Goal: Share content: Distribute website content to other platforms or users

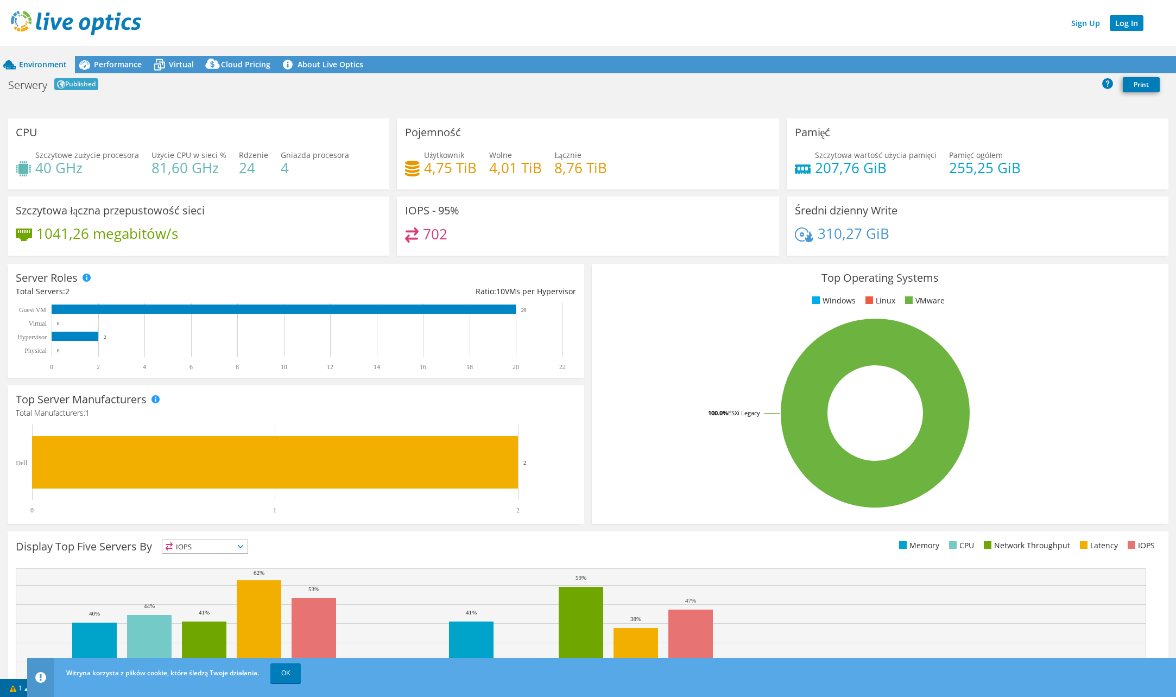
click at [1125, 24] on link "Log In" at bounding box center [1127, 23] width 34 height 16
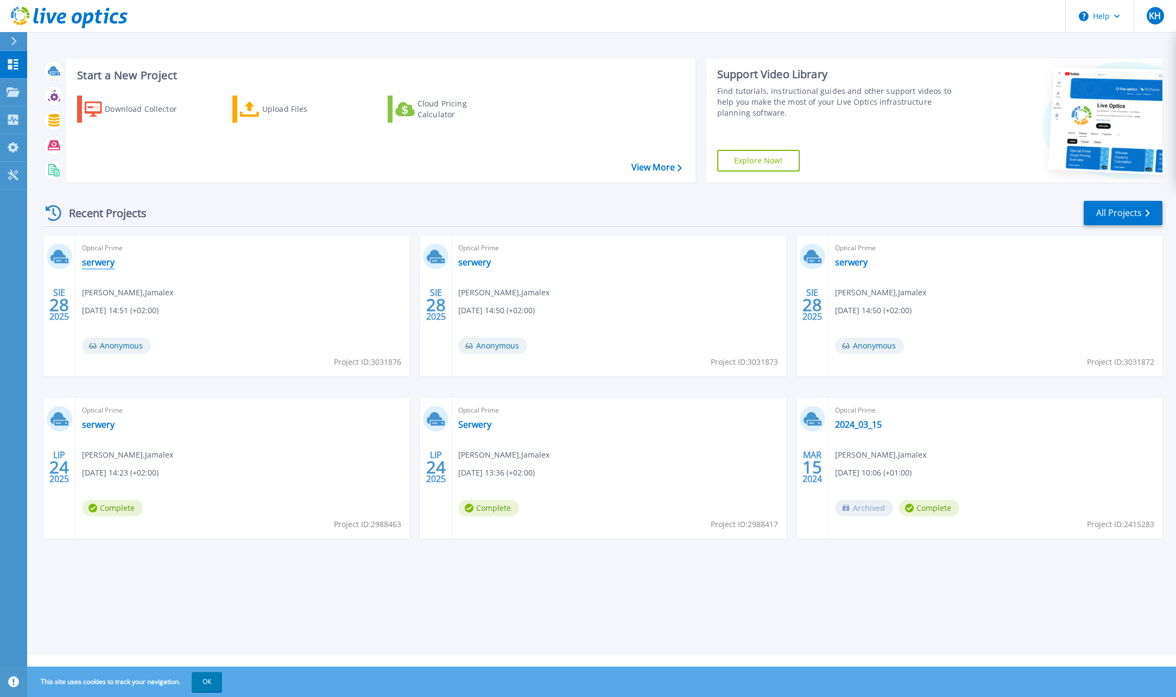
click at [102, 261] on link "serwery" at bounding box center [98, 262] width 33 height 11
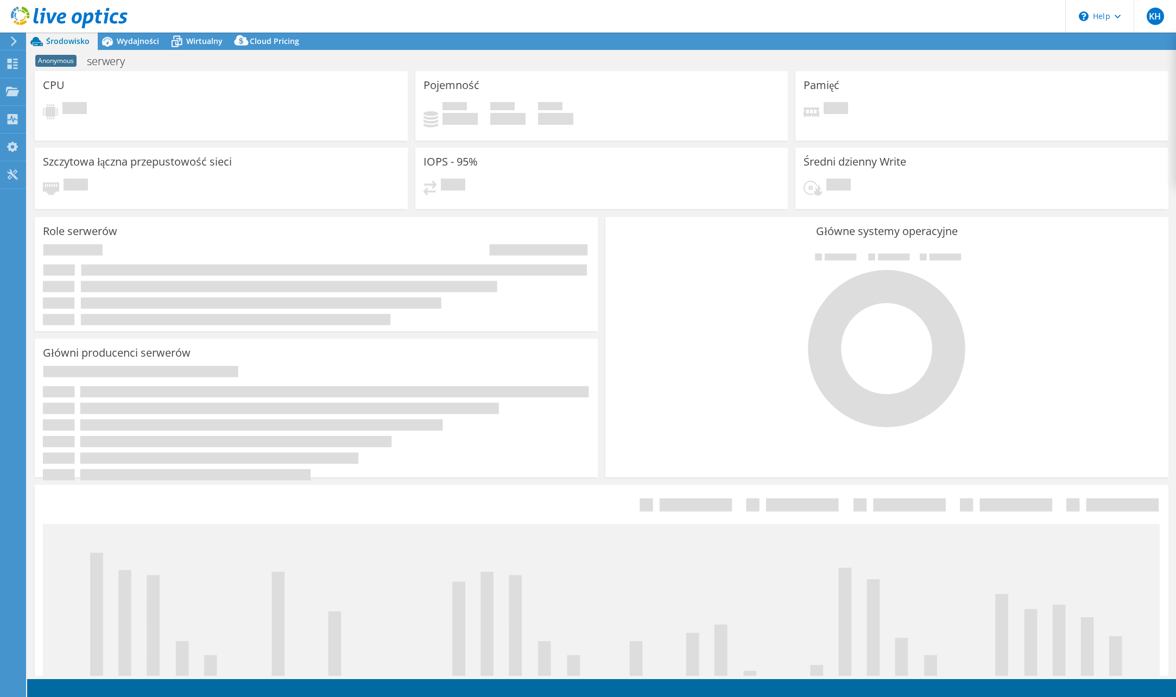
select select "USD"
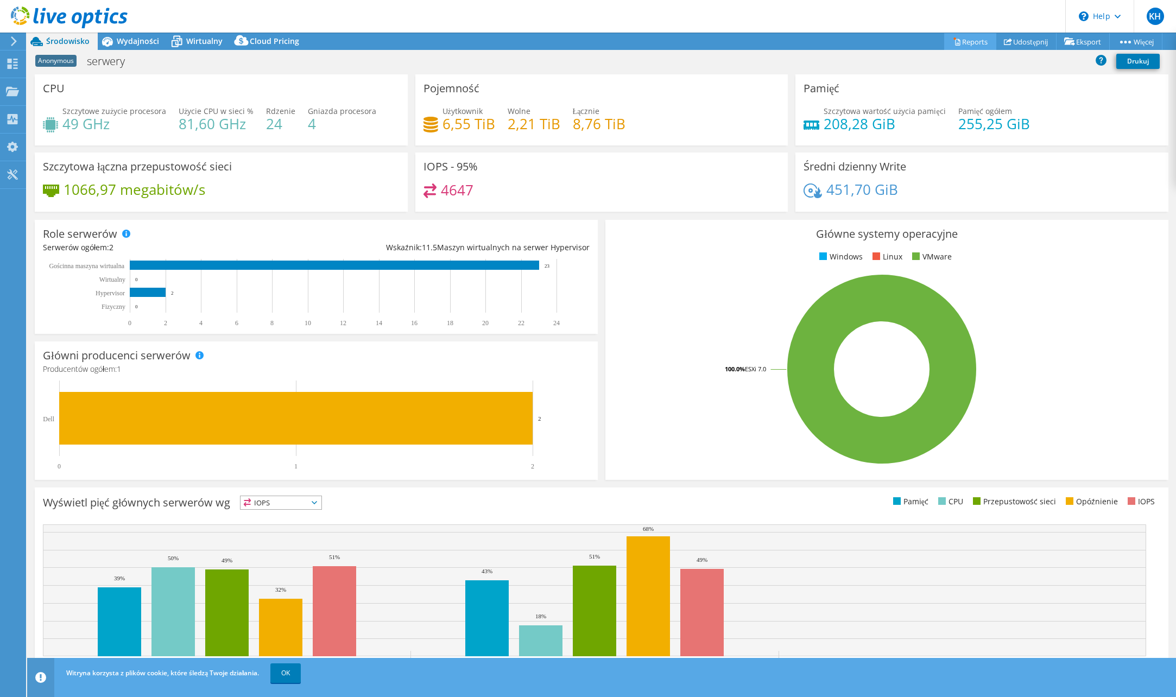
click at [962, 39] on link "Reports" at bounding box center [970, 41] width 52 height 17
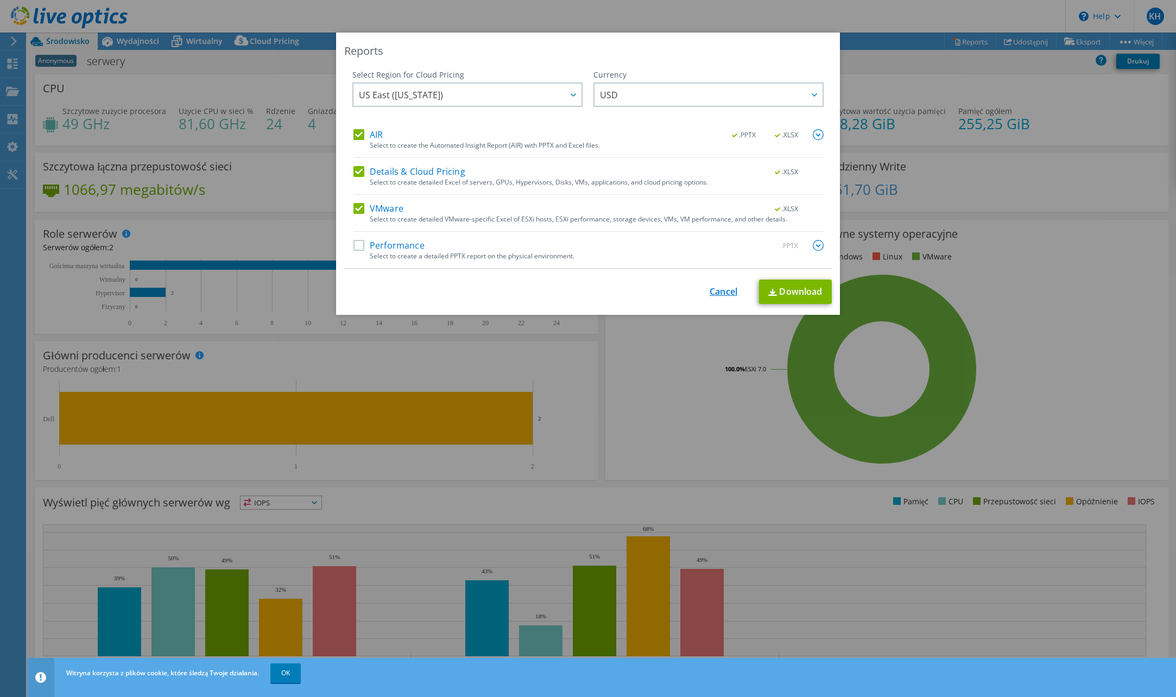
click at [719, 296] on link "Cancel" at bounding box center [724, 292] width 28 height 10
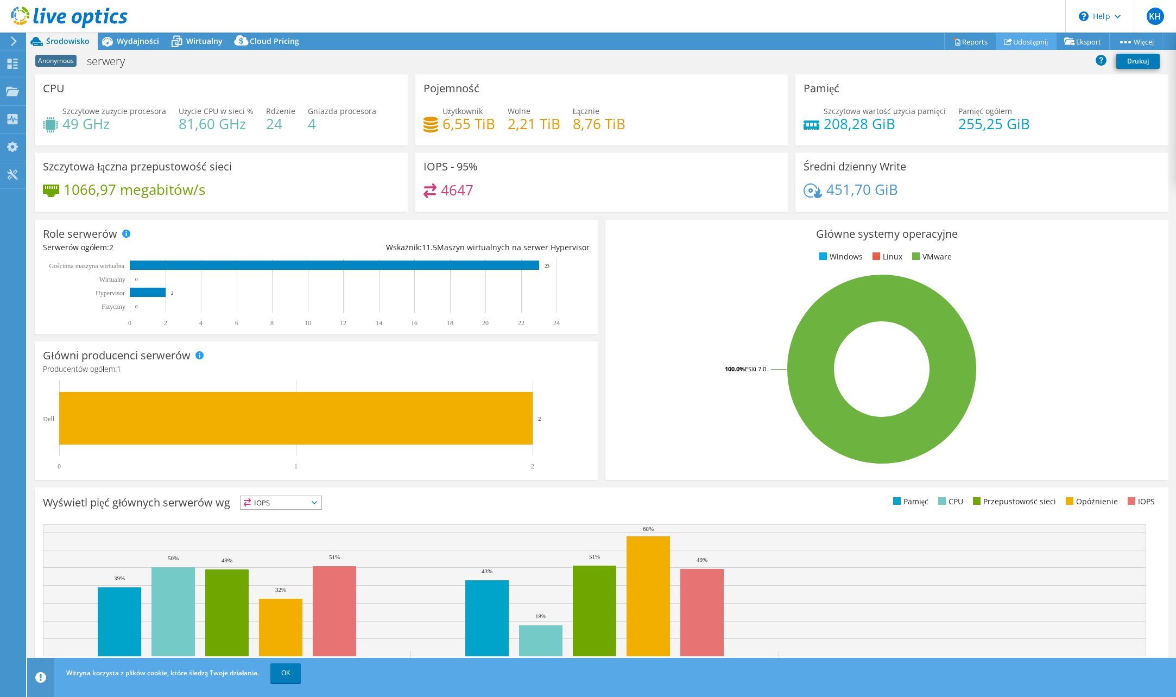
click at [1031, 44] on link "Udostępnij" at bounding box center [1026, 41] width 61 height 17
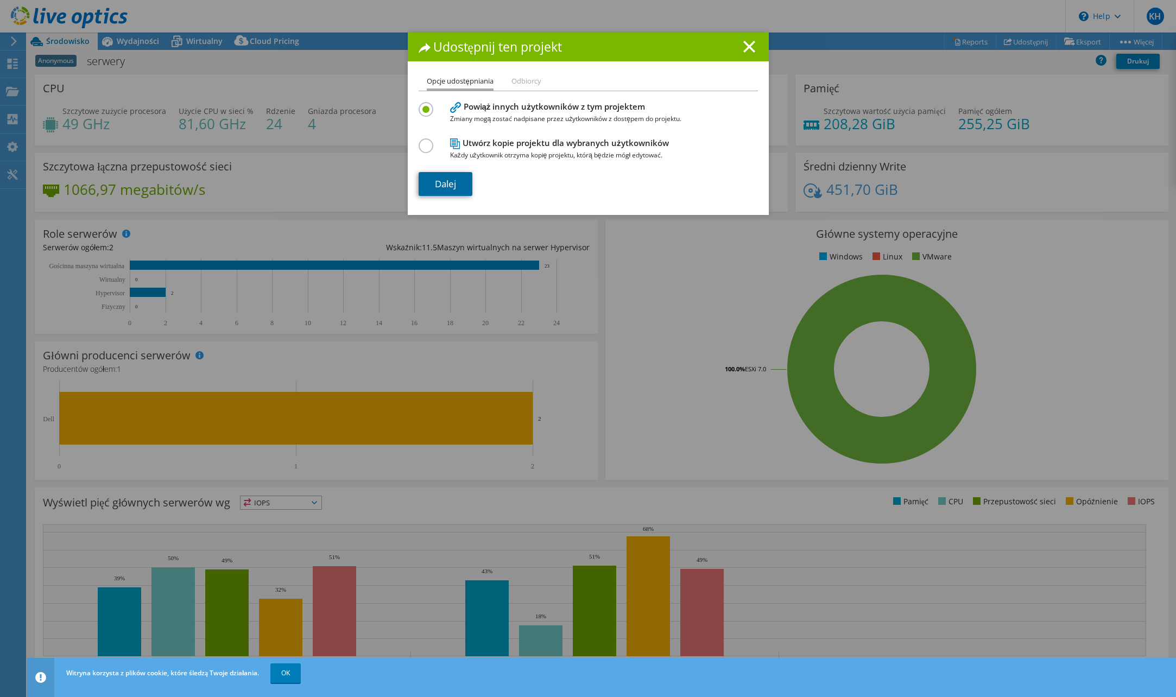
click at [446, 179] on link "Dalej" at bounding box center [446, 184] width 54 height 24
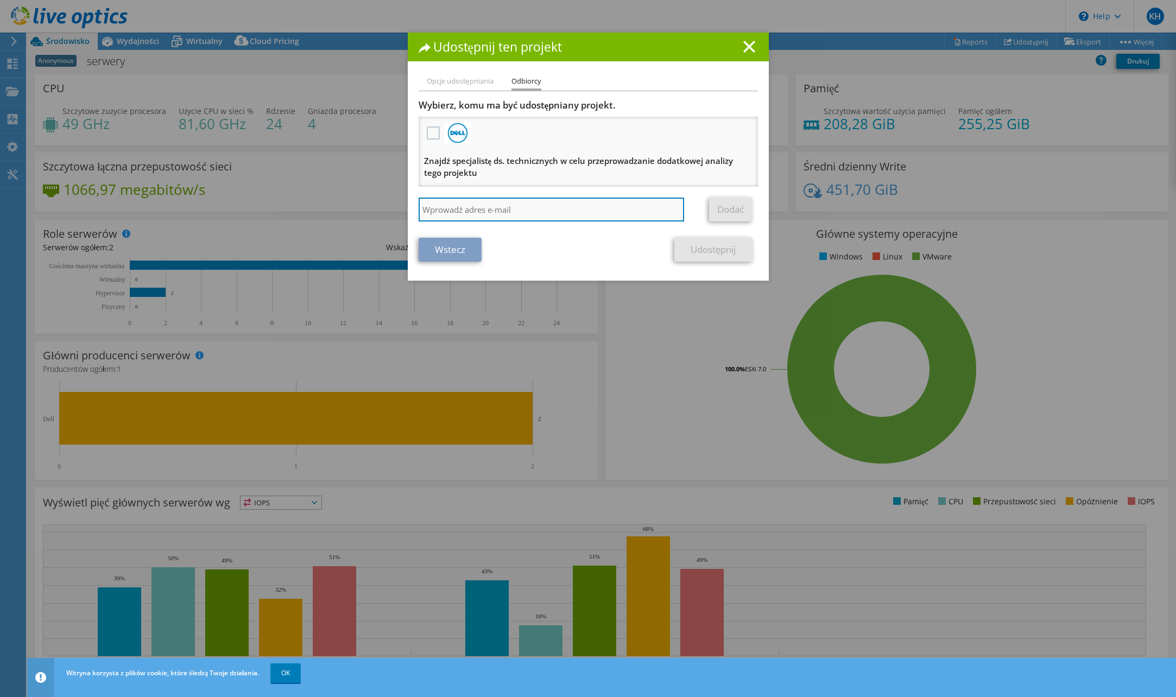
click at [442, 202] on input "search" at bounding box center [552, 210] width 266 height 24
paste input "lzbyszek@plc-solutions.pl"
type input "lzbyszek@plc-solutions.pl"
click at [715, 204] on link "Dodać" at bounding box center [730, 210] width 43 height 24
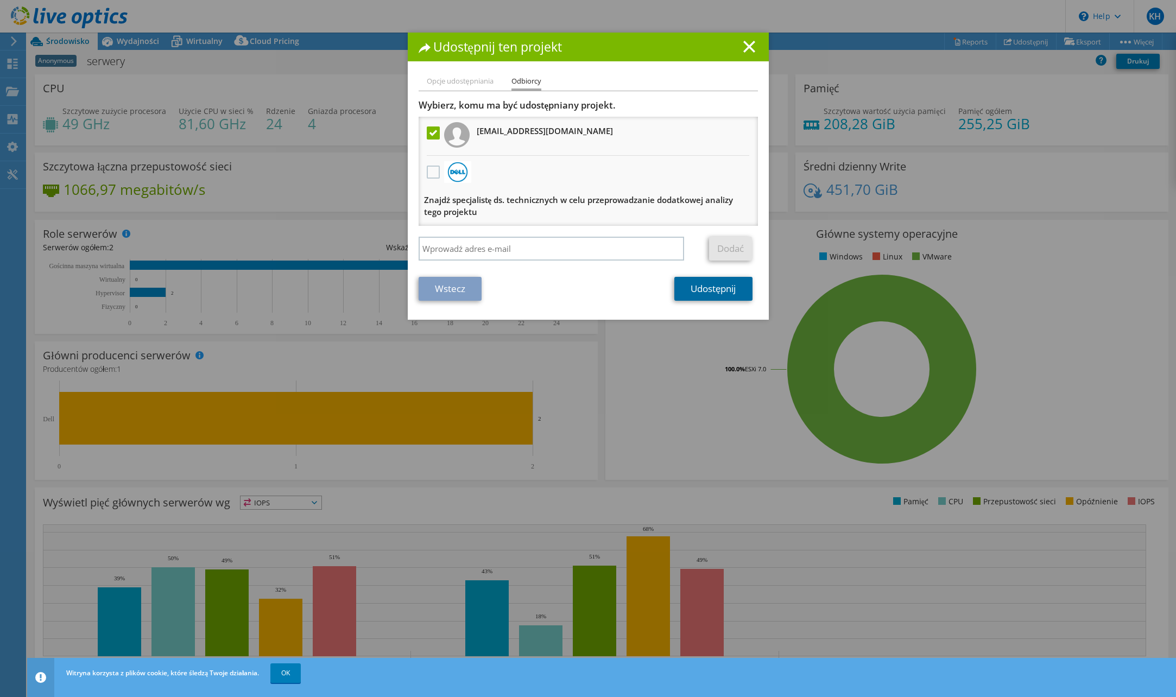
click at [700, 292] on link "Udostępnij" at bounding box center [713, 289] width 78 height 24
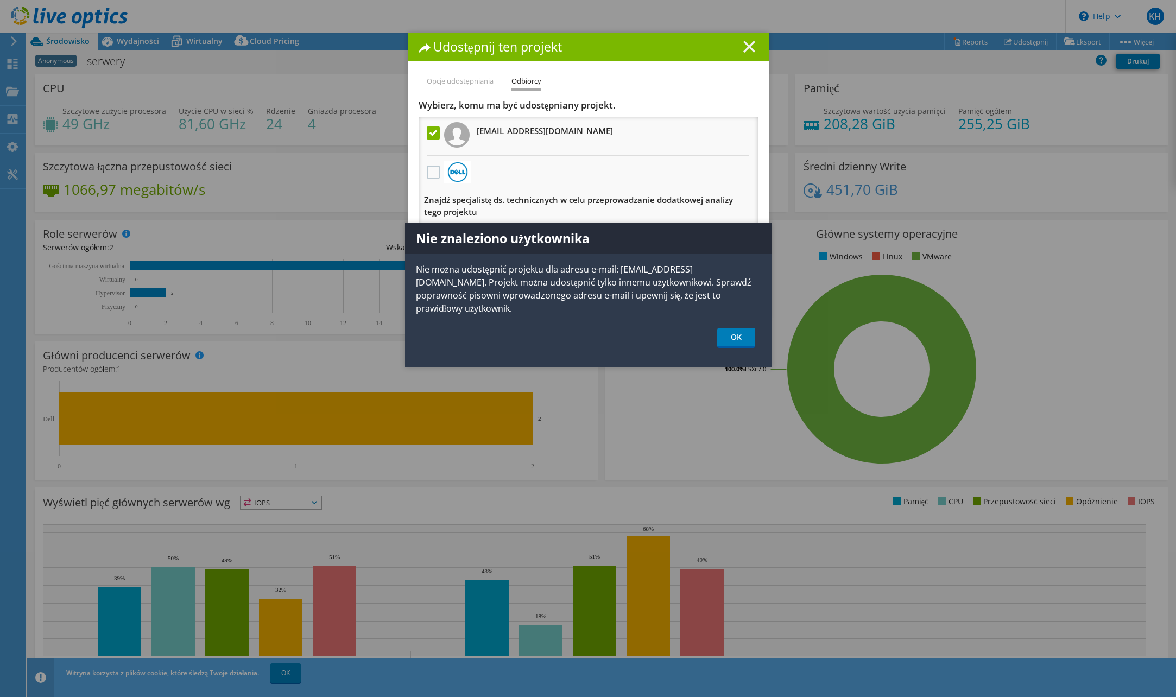
click at [750, 48] on icon at bounding box center [749, 47] width 12 height 12
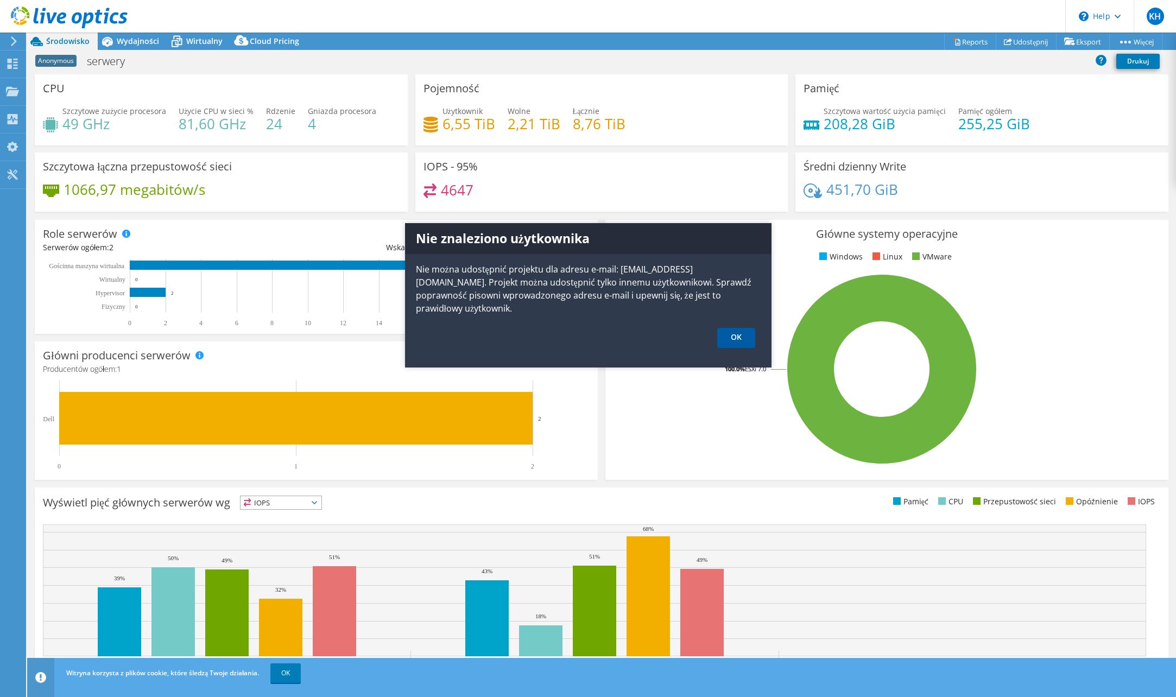
click at [732, 328] on link "OK" at bounding box center [736, 338] width 38 height 20
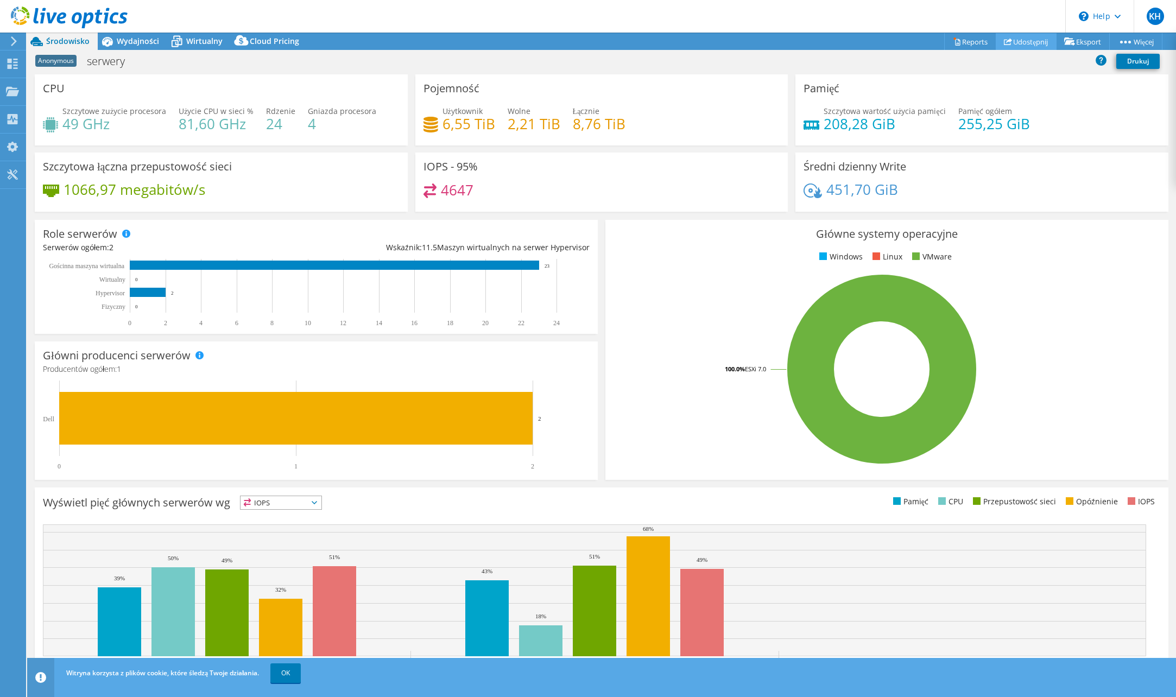
click at [1012, 43] on link "Udostępnij" at bounding box center [1026, 41] width 61 height 17
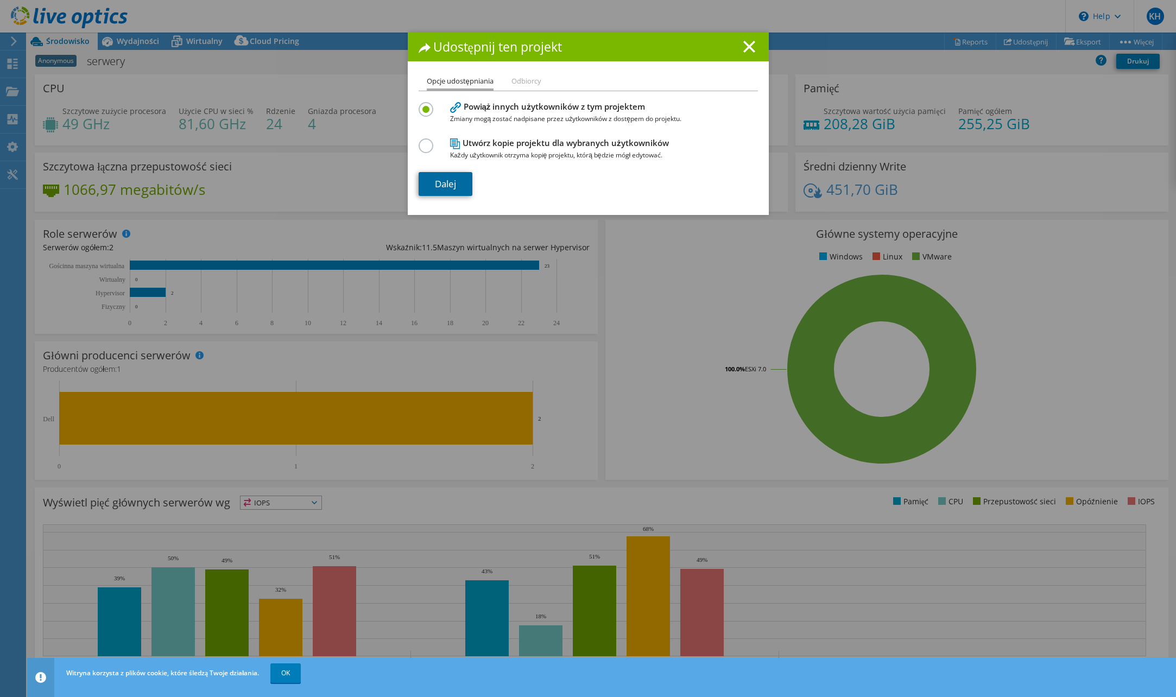
click at [458, 178] on link "Dalej" at bounding box center [446, 184] width 54 height 24
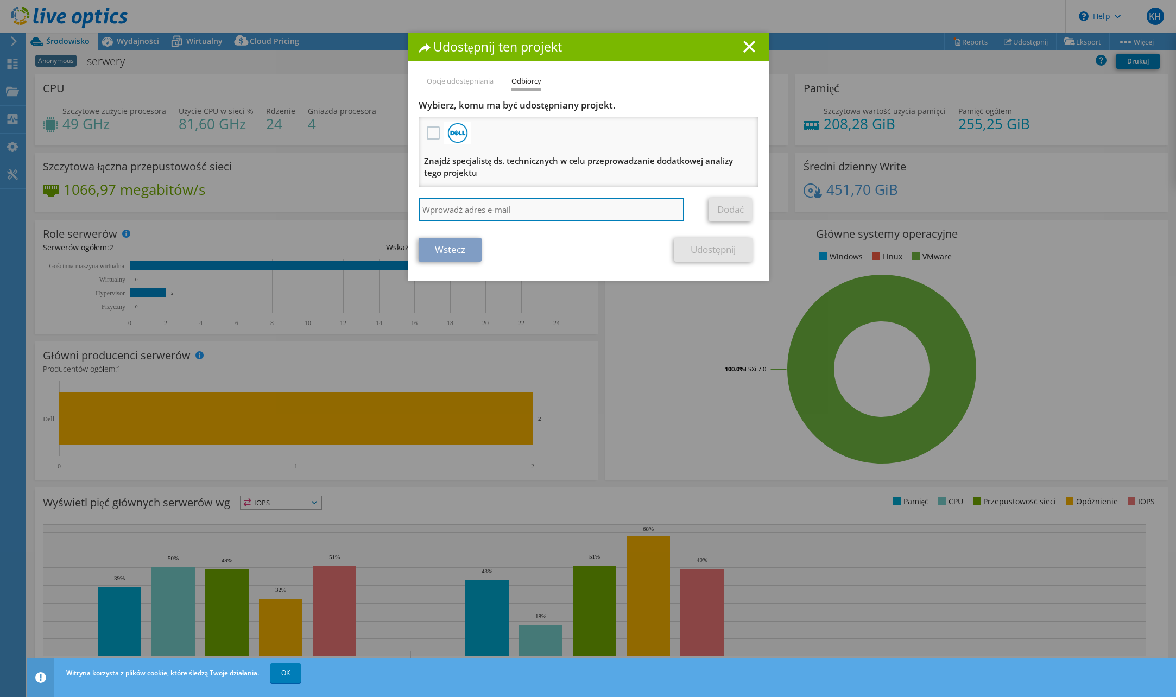
click at [457, 206] on input "search" at bounding box center [552, 210] width 266 height 24
type input "a.j"
drag, startPoint x: 481, startPoint y: 203, endPoint x: 383, endPoint y: 201, distance: 97.7
click at [383, 201] on div "Udostępnij ten projekt Opcje udostępniania Odbiorcy Powiąż innych użytkowników …" at bounding box center [588, 349] width 1176 height 632
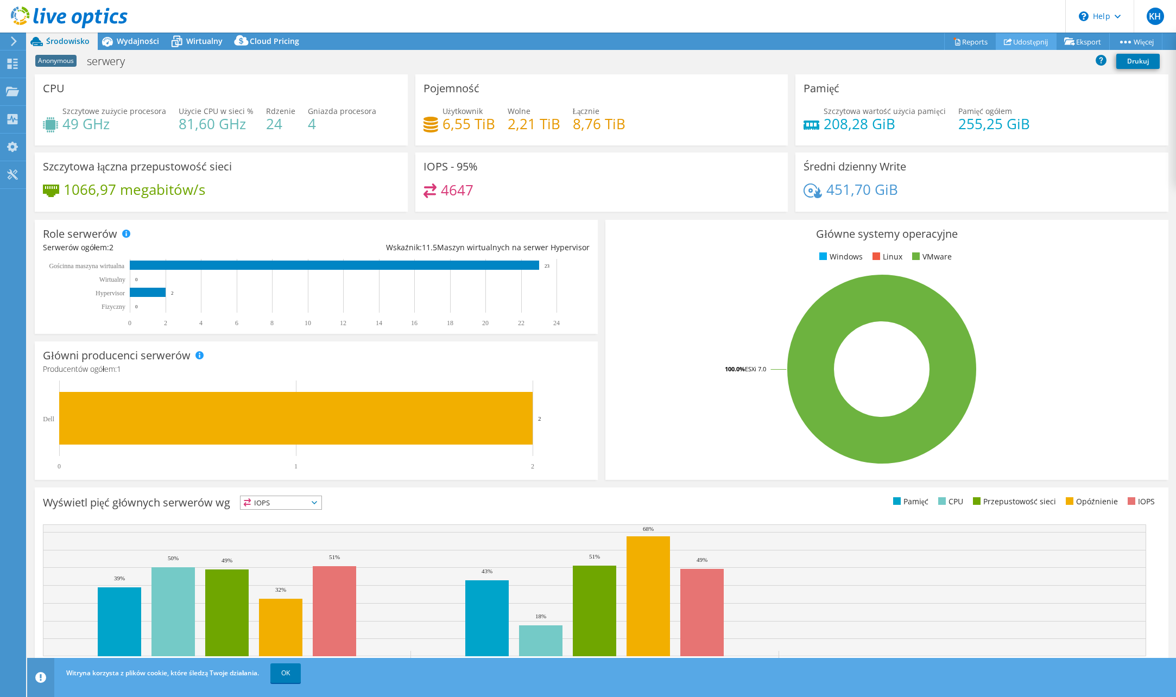
click at [1038, 39] on link "Udostępnij" at bounding box center [1026, 41] width 61 height 17
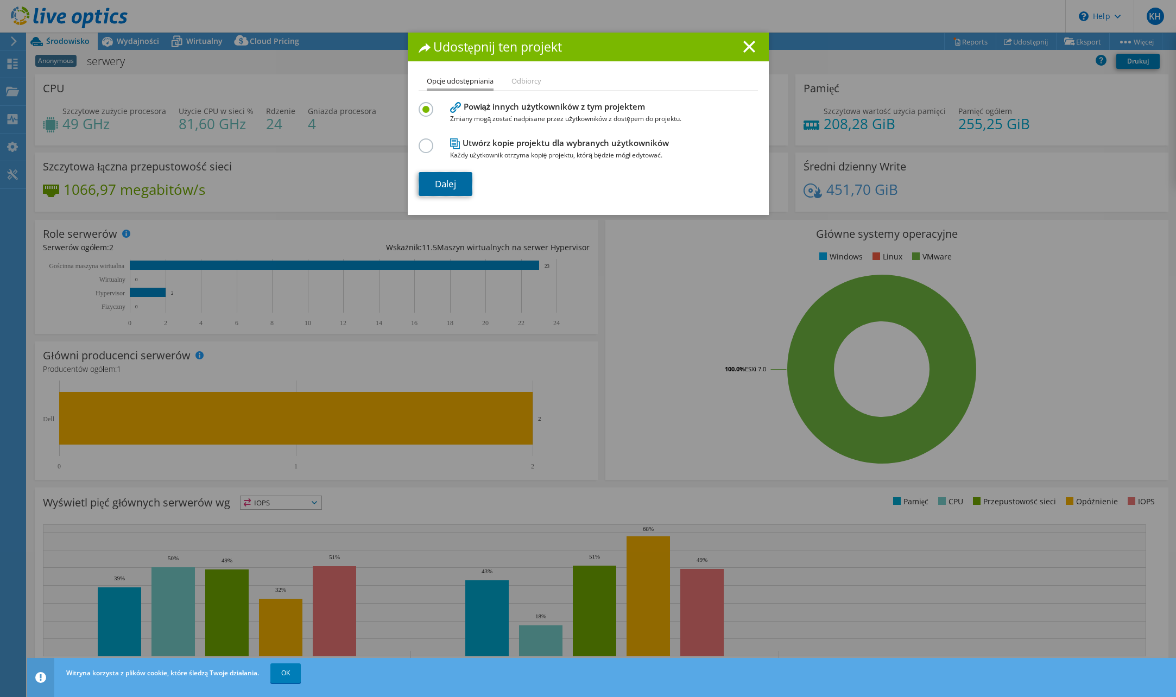
click at [458, 179] on link "Dalej" at bounding box center [446, 184] width 54 height 24
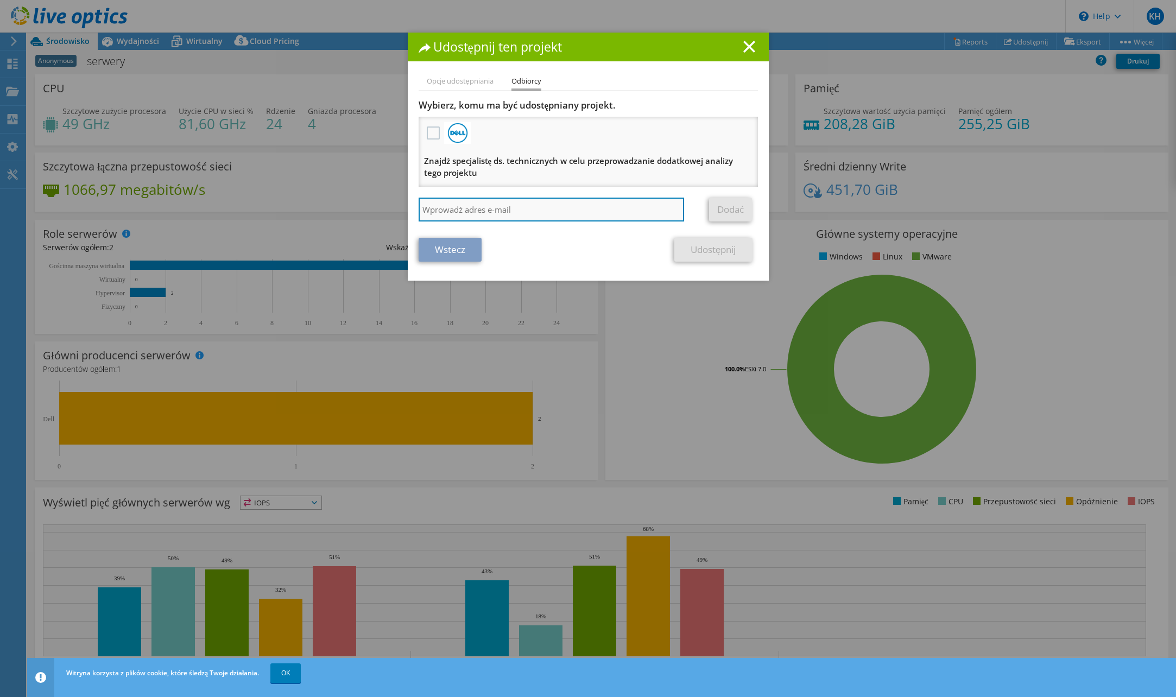
drag, startPoint x: 459, startPoint y: 200, endPoint x: 459, endPoint y: 206, distance: 6.5
click at [458, 201] on input "search" at bounding box center [552, 210] width 266 height 24
paste input "Adam Juchniewicz <a.juchniewicz@interbit.pl>"
type input "Adam Juchniewicz <a.juchniewicz@interbit.pl>"
drag, startPoint x: 493, startPoint y: 212, endPoint x: 400, endPoint y: 212, distance: 93.4
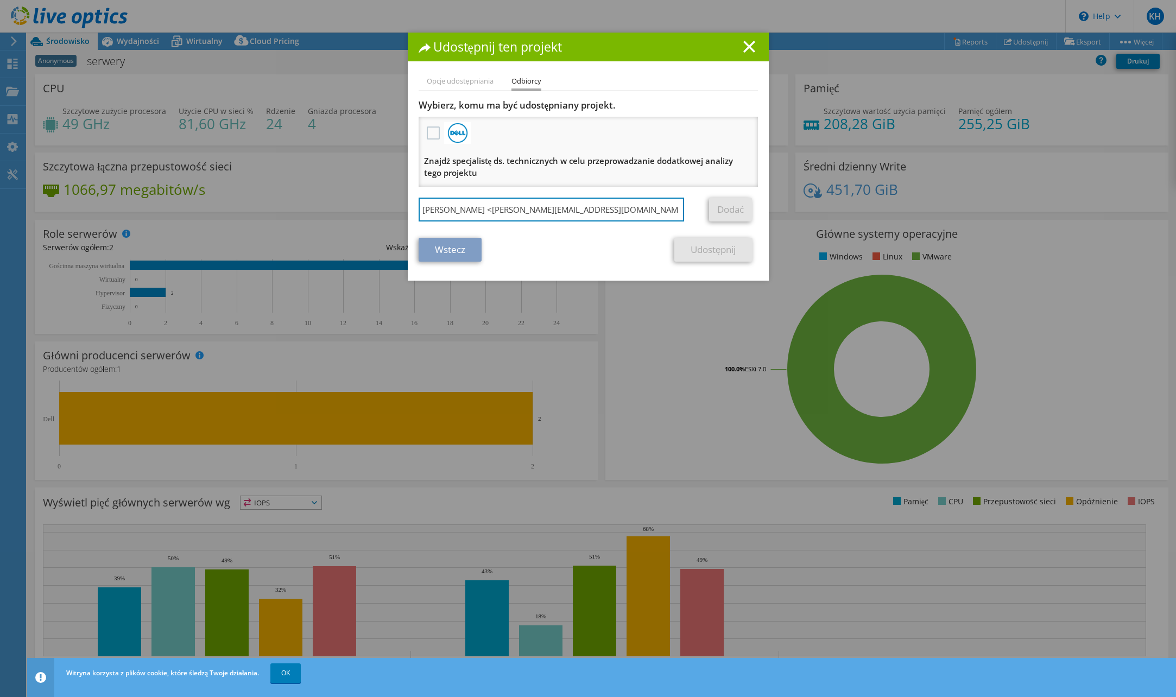
click at [400, 212] on div "Udostępnij ten projekt Opcje udostępniania Odbiorcy Powiąż innych użytkowników …" at bounding box center [588, 349] width 1176 height 632
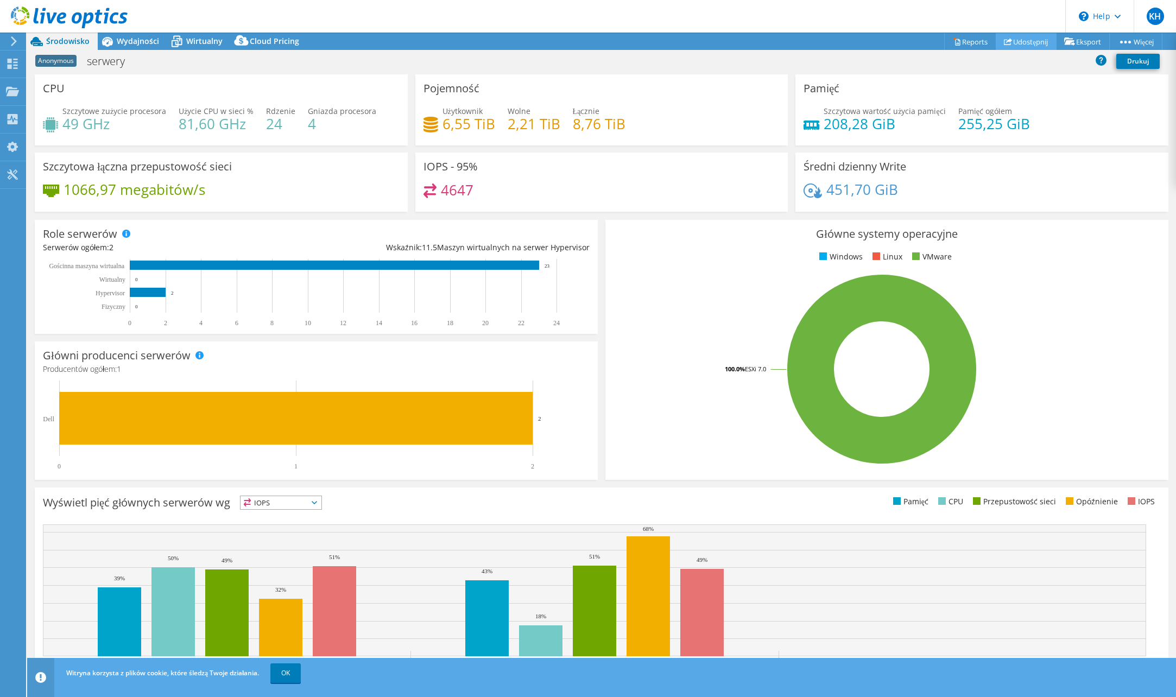
click at [1028, 40] on link "Udostępnij" at bounding box center [1026, 41] width 61 height 17
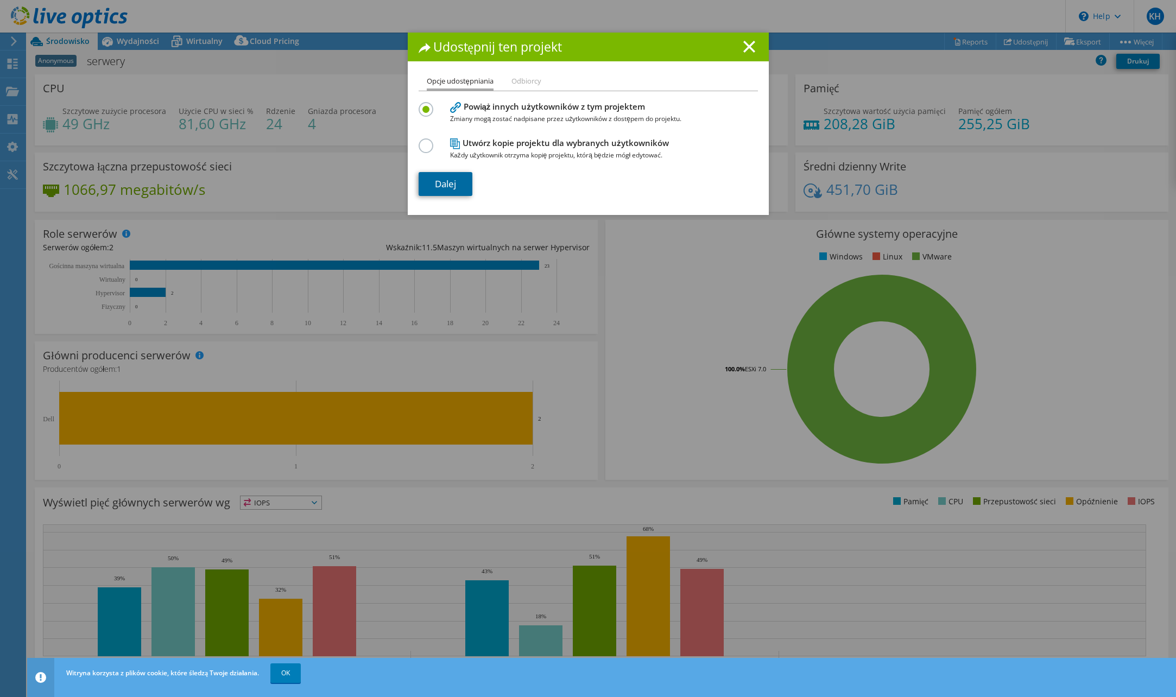
click at [452, 180] on link "Dalej" at bounding box center [446, 184] width 54 height 24
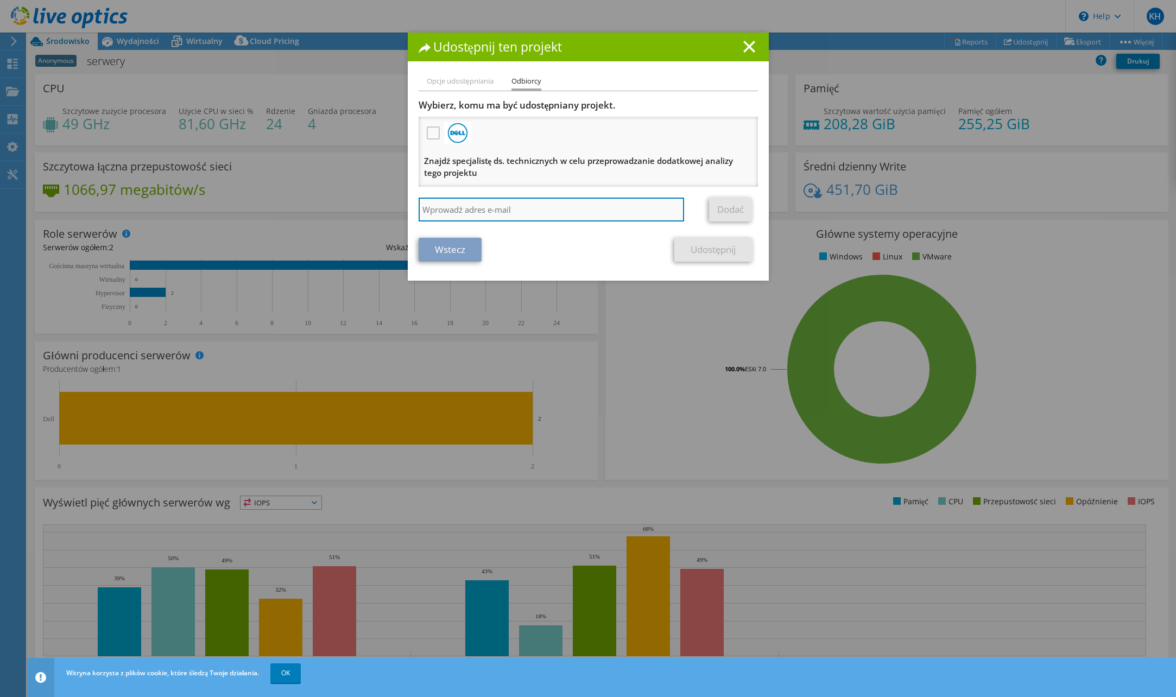
click at [456, 213] on input "search" at bounding box center [552, 210] width 266 height 24
click at [610, 216] on input "Adam Juchniewicz <a.juchniewicz@interbit.pl>" at bounding box center [552, 210] width 266 height 24
click at [610, 213] on input "Adam Juchniewicz <a.juchniewicz@interbit.pl>" at bounding box center [552, 210] width 266 height 24
drag, startPoint x: 606, startPoint y: 212, endPoint x: 597, endPoint y: 211, distance: 9.3
click at [605, 212] on input "Adam Juchniewicz <a.juchniewicz@interbit.pl>" at bounding box center [552, 210] width 266 height 24
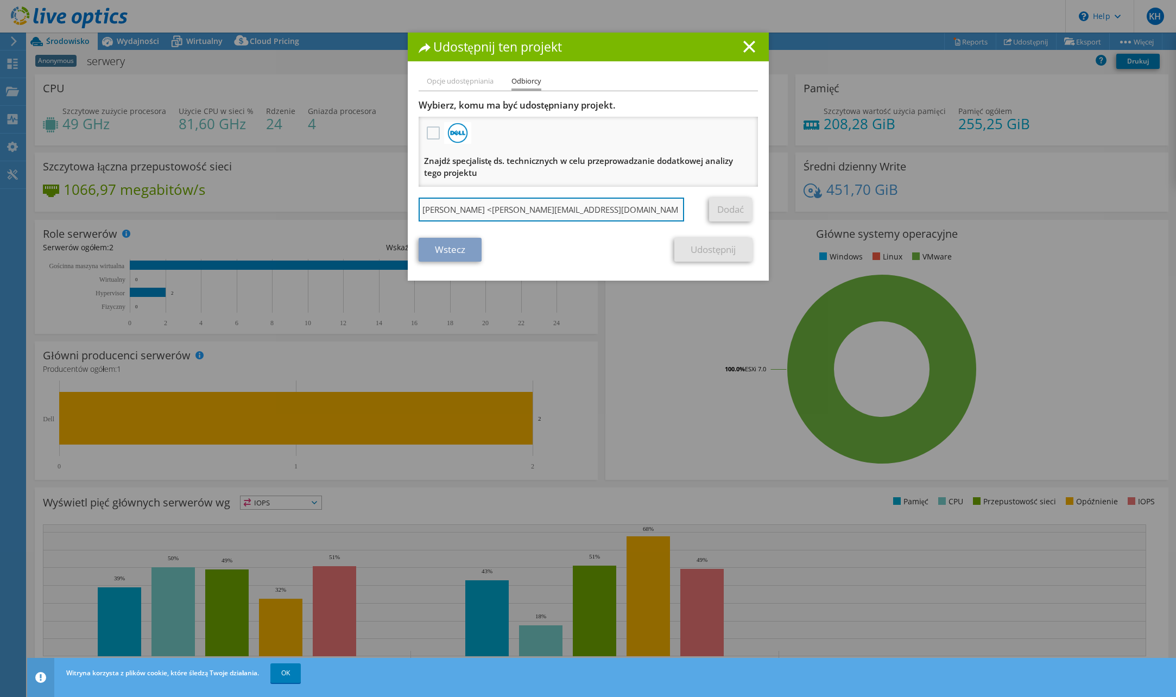
click at [491, 209] on input "Adam Juchniewicz <a.juchniewicz@interbit.pl" at bounding box center [552, 210] width 266 height 24
type input "a.juchniewicz@interbit.pl"
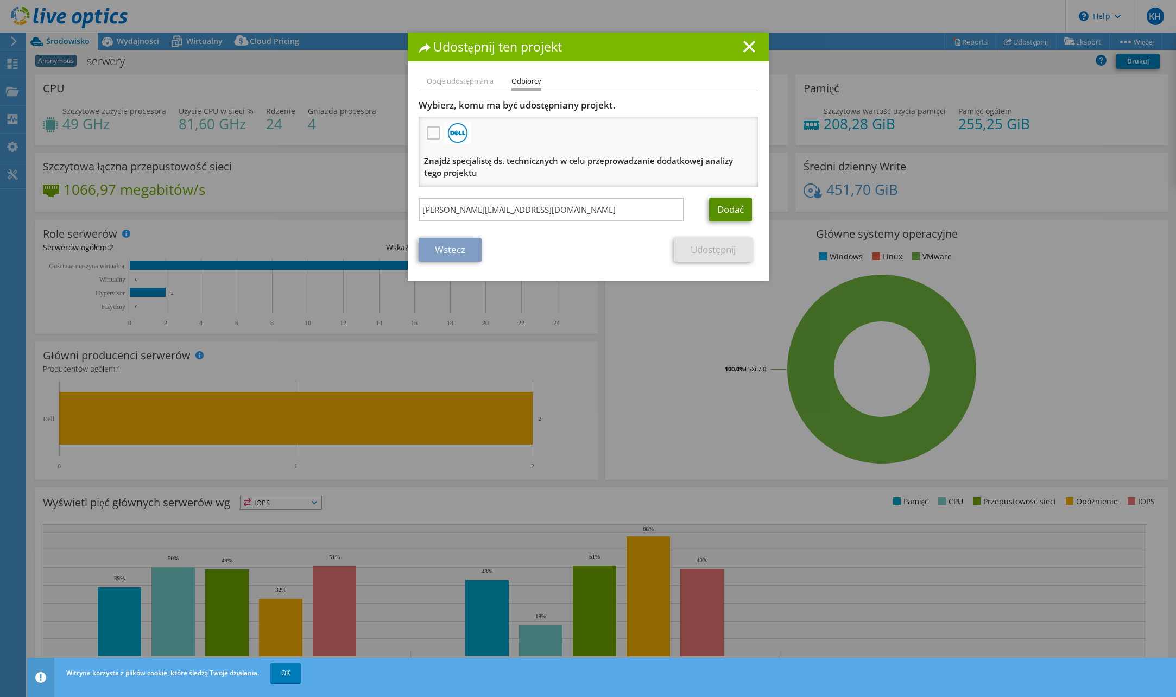
click at [713, 217] on link "Dodać" at bounding box center [730, 210] width 43 height 24
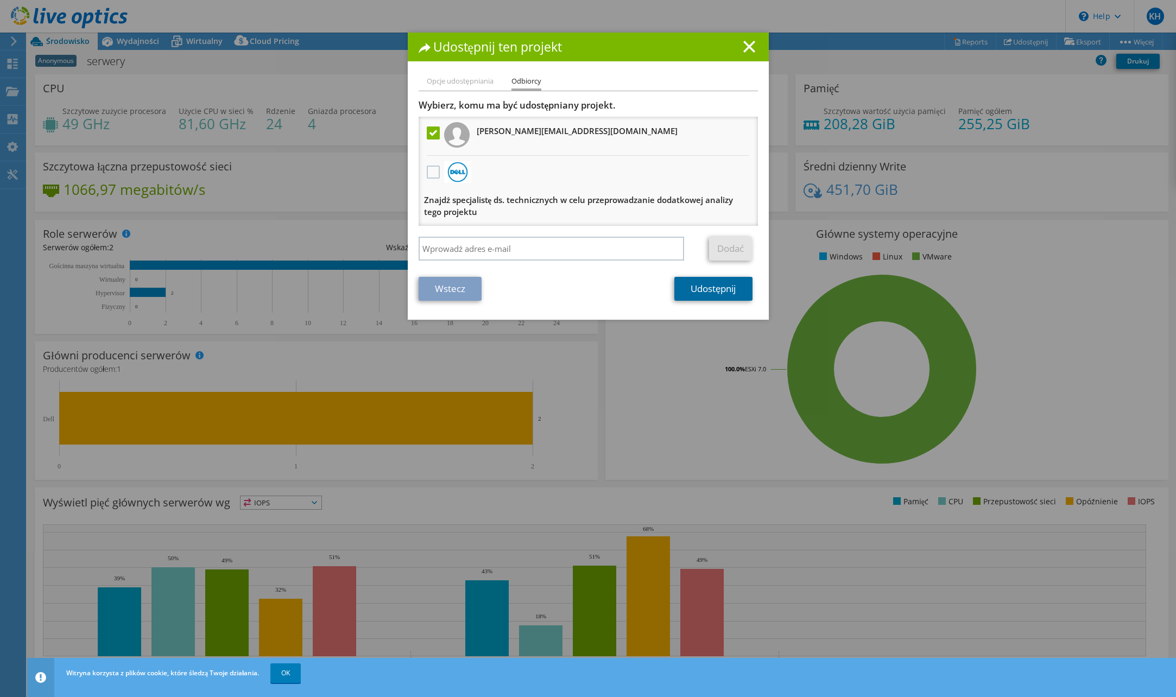
click at [706, 291] on link "Udostępnij" at bounding box center [713, 289] width 78 height 24
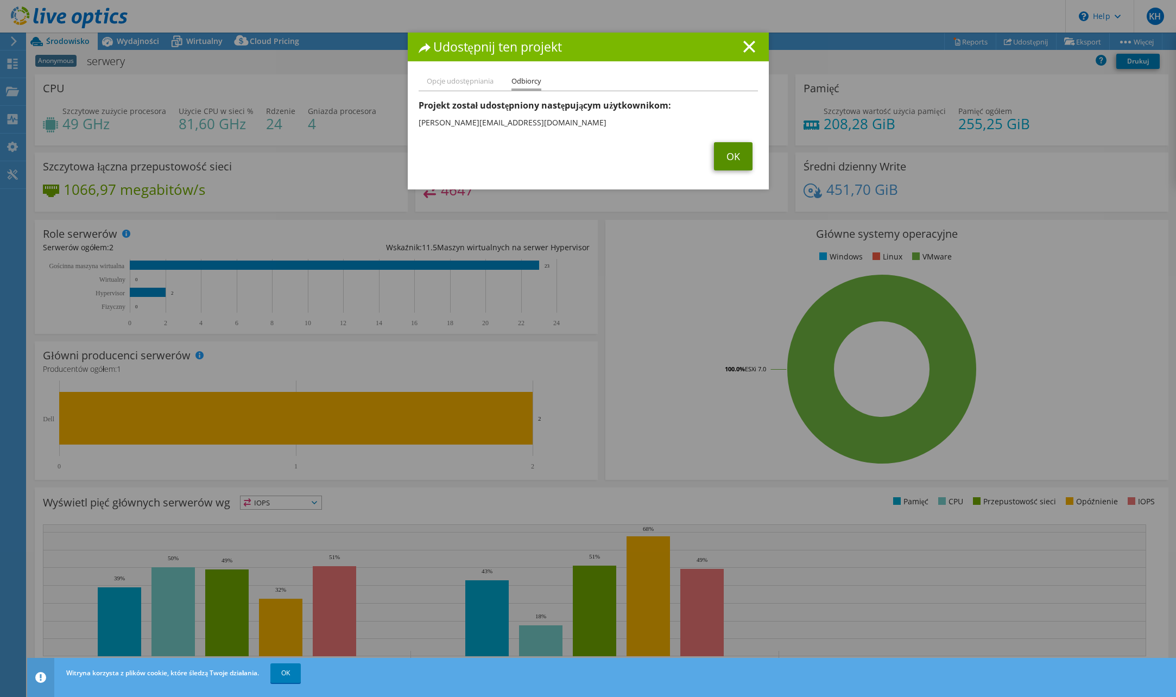
click at [732, 160] on link "OK" at bounding box center [733, 156] width 39 height 28
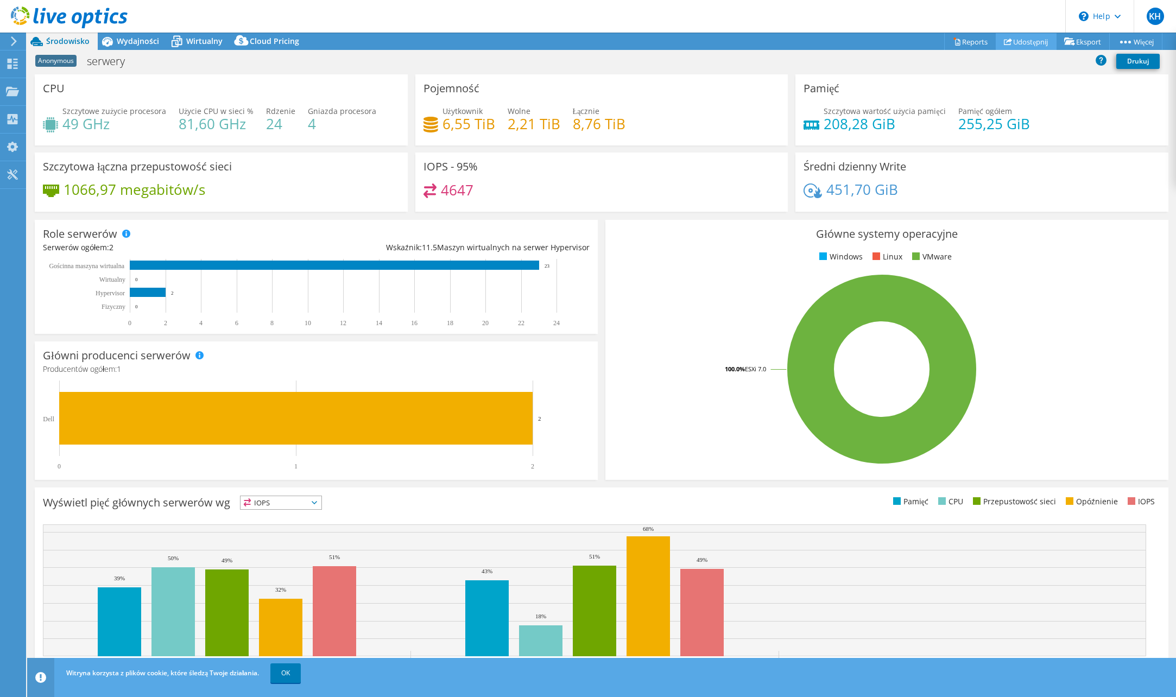
click at [1029, 45] on link "Udostępnij" at bounding box center [1026, 41] width 61 height 17
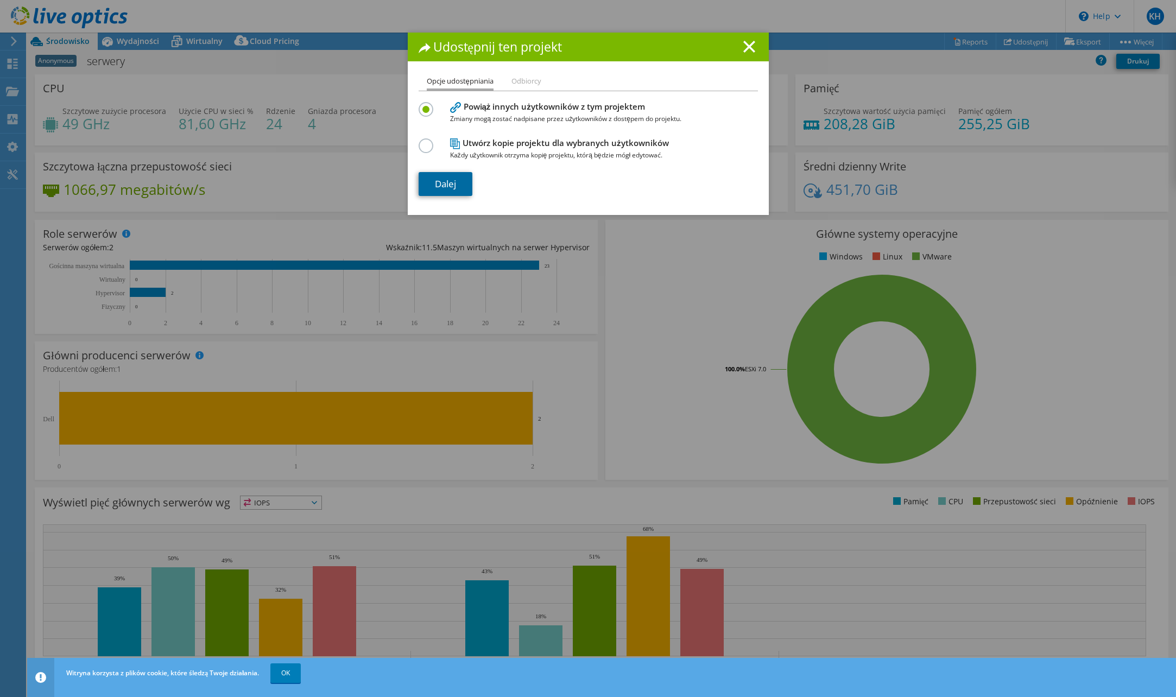
click at [452, 185] on link "Dalej" at bounding box center [446, 184] width 54 height 24
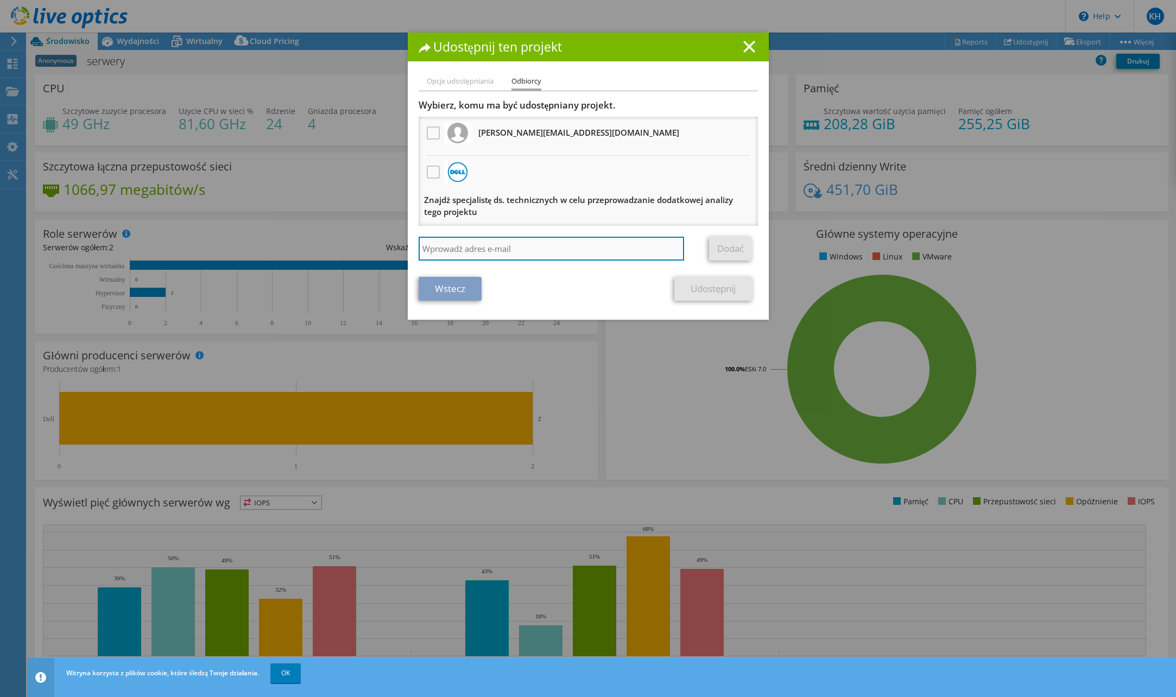
click at [440, 251] on input "search" at bounding box center [552, 249] width 266 height 24
paste input "lzbyszek@plc-solutions.pl"
type input "lzbyszek@plc-solutions.pl"
click at [719, 252] on link "Dodać" at bounding box center [730, 249] width 43 height 24
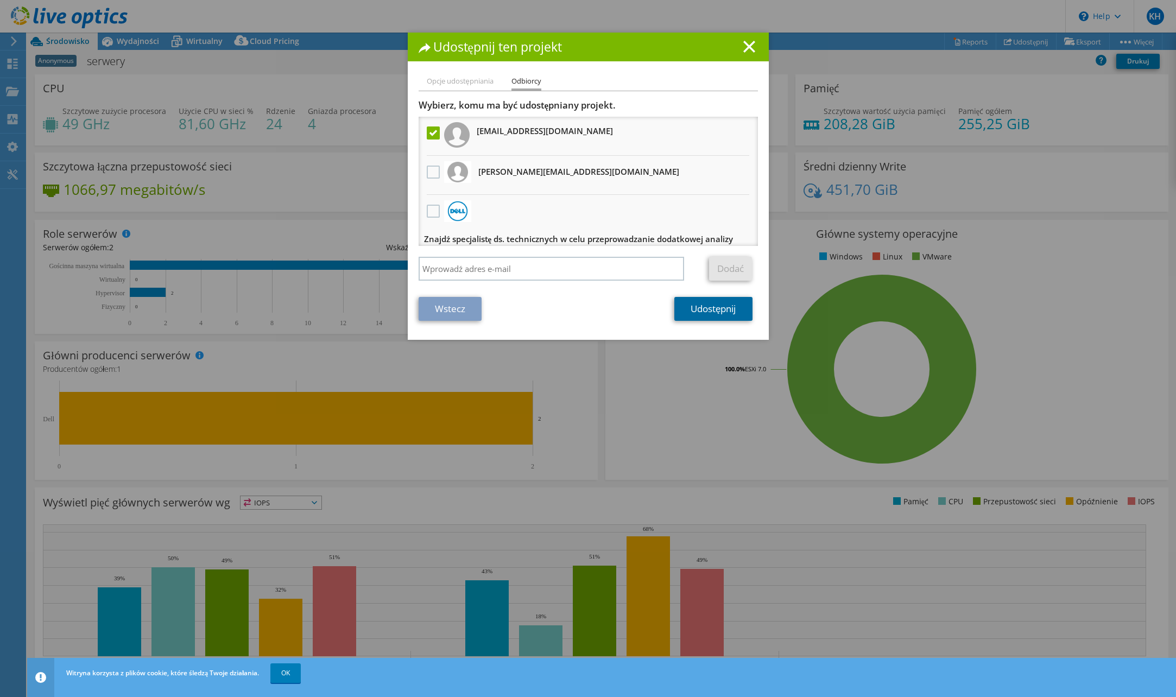
click at [719, 314] on link "Udostępnij" at bounding box center [713, 309] width 78 height 24
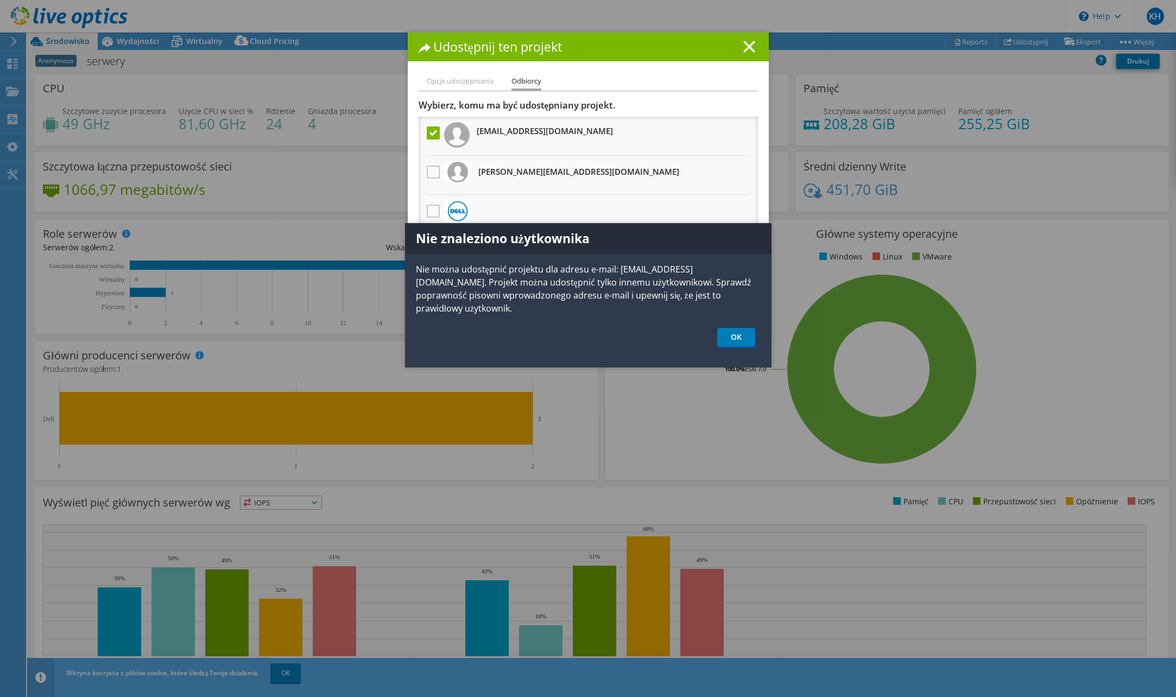
click at [727, 303] on div "Nie znaleziono użytkownika Nie można udostępnić projektu dla adresu e-mail: lzb…" at bounding box center [588, 295] width 366 height 144
click at [734, 328] on link "OK" at bounding box center [736, 338] width 38 height 20
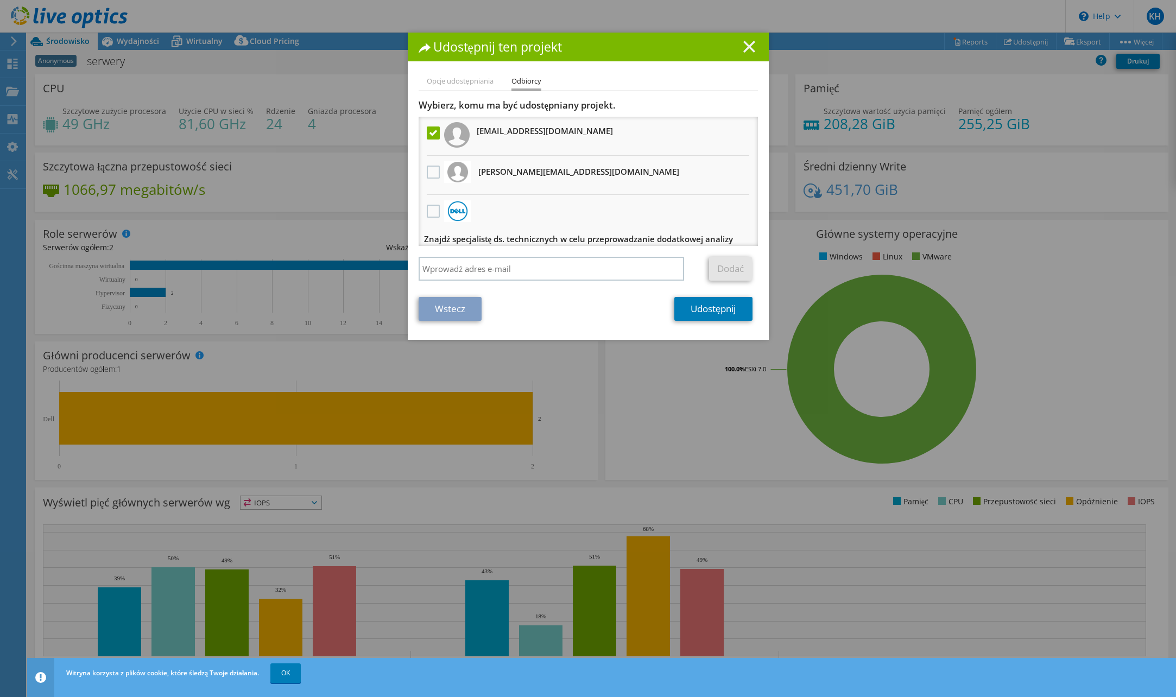
click at [744, 48] on line at bounding box center [749, 46] width 11 height 11
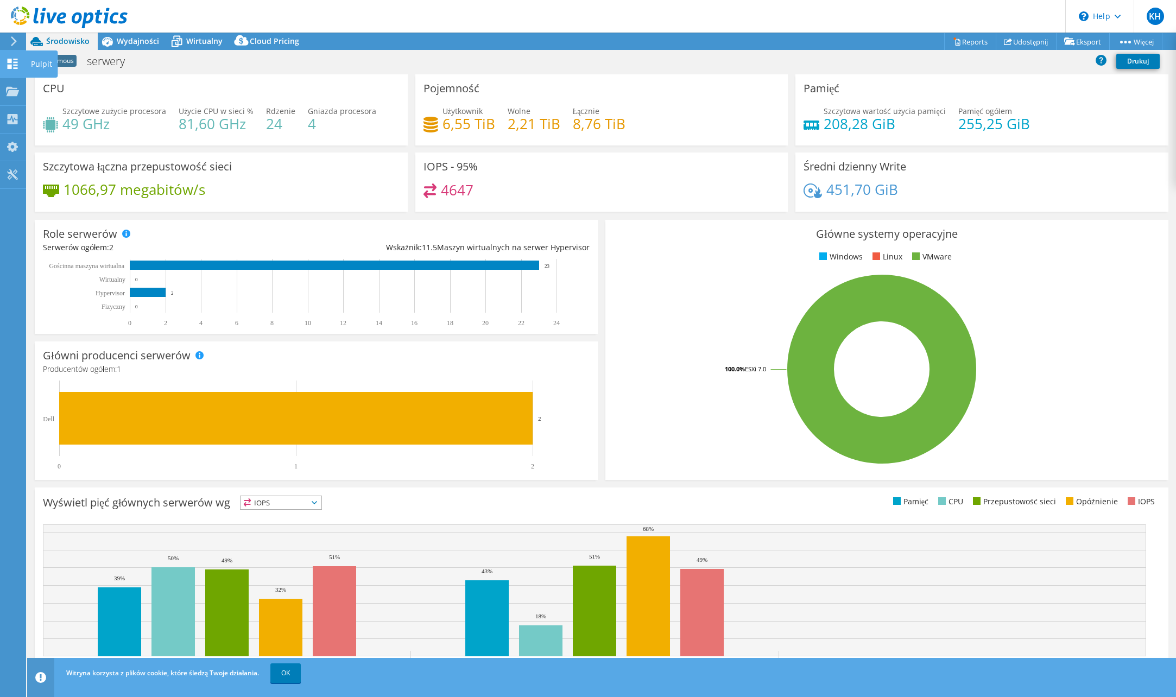
click at [8, 66] on use at bounding box center [13, 64] width 10 height 10
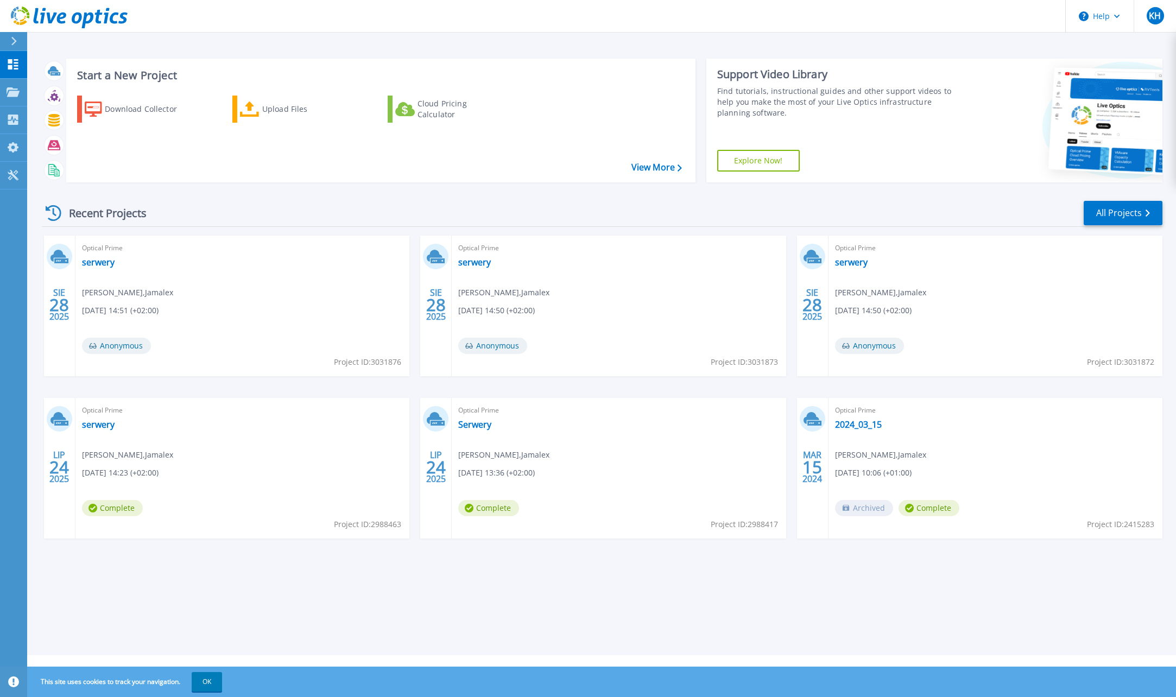
click at [973, 460] on div "Optical Prime 2024_03_15 Krzysztof Hasiński , Jamalex 03.15.2024, 10:06 (+01:00…" at bounding box center [995, 468] width 334 height 141
click at [860, 421] on link "2024_03_15" at bounding box center [858, 424] width 47 height 11
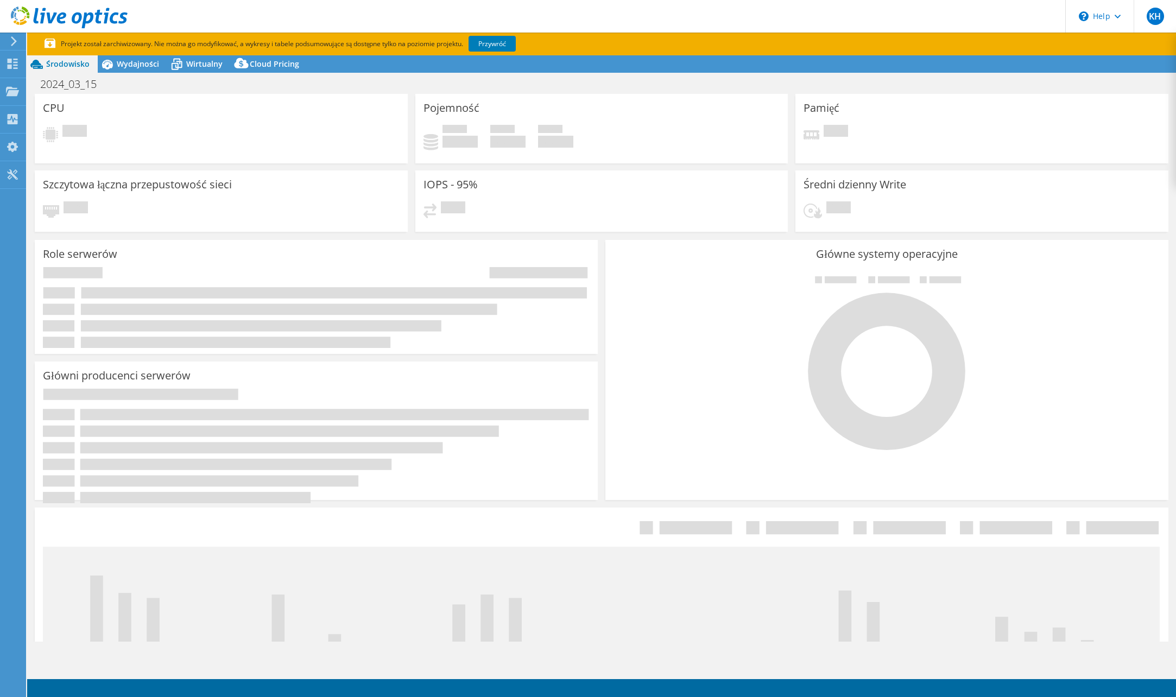
select select "USD"
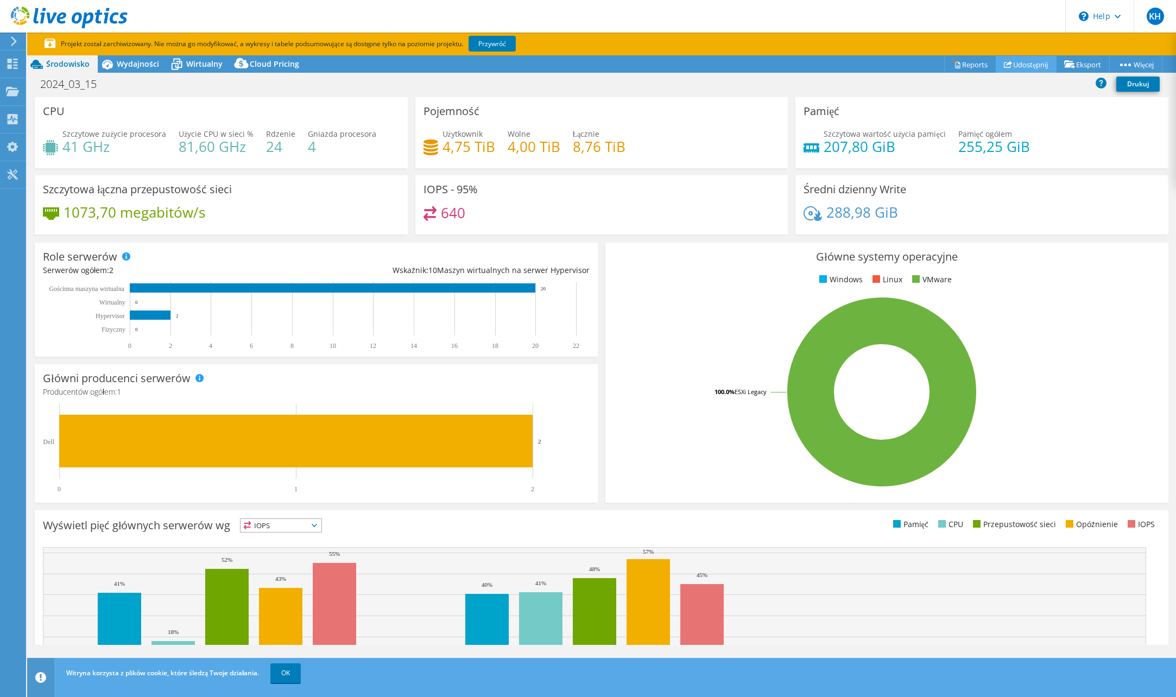
click at [1017, 67] on link "Udostępnij" at bounding box center [1026, 64] width 61 height 17
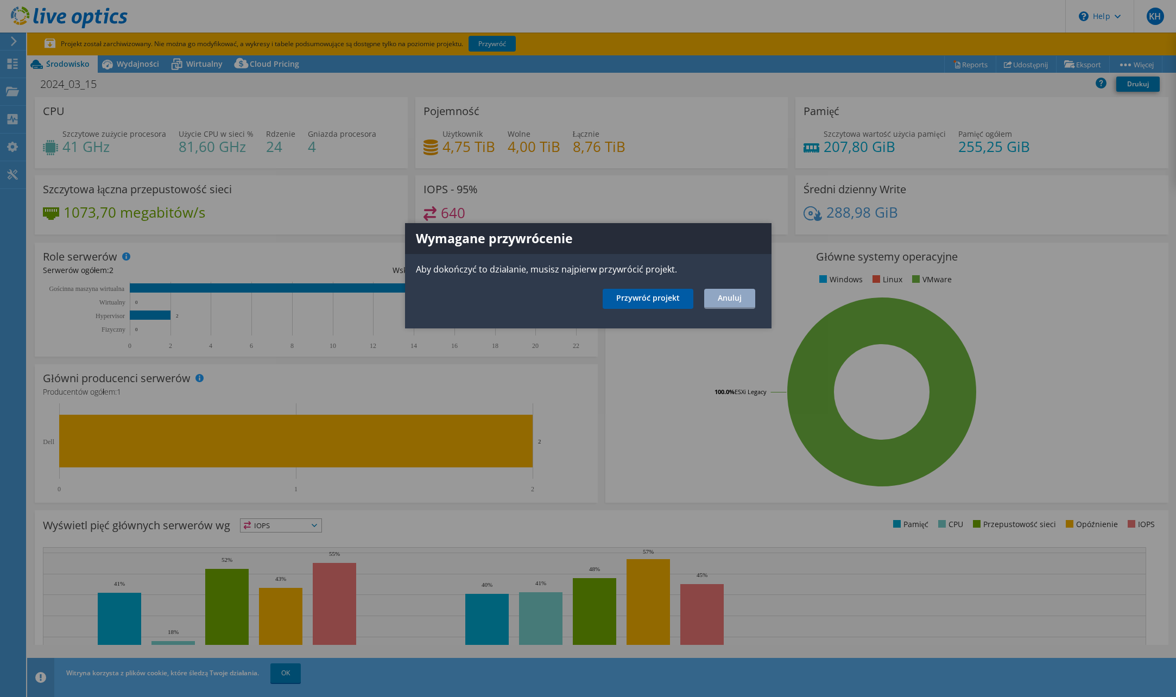
click at [676, 301] on link "Przywróć projekt" at bounding box center [648, 299] width 91 height 20
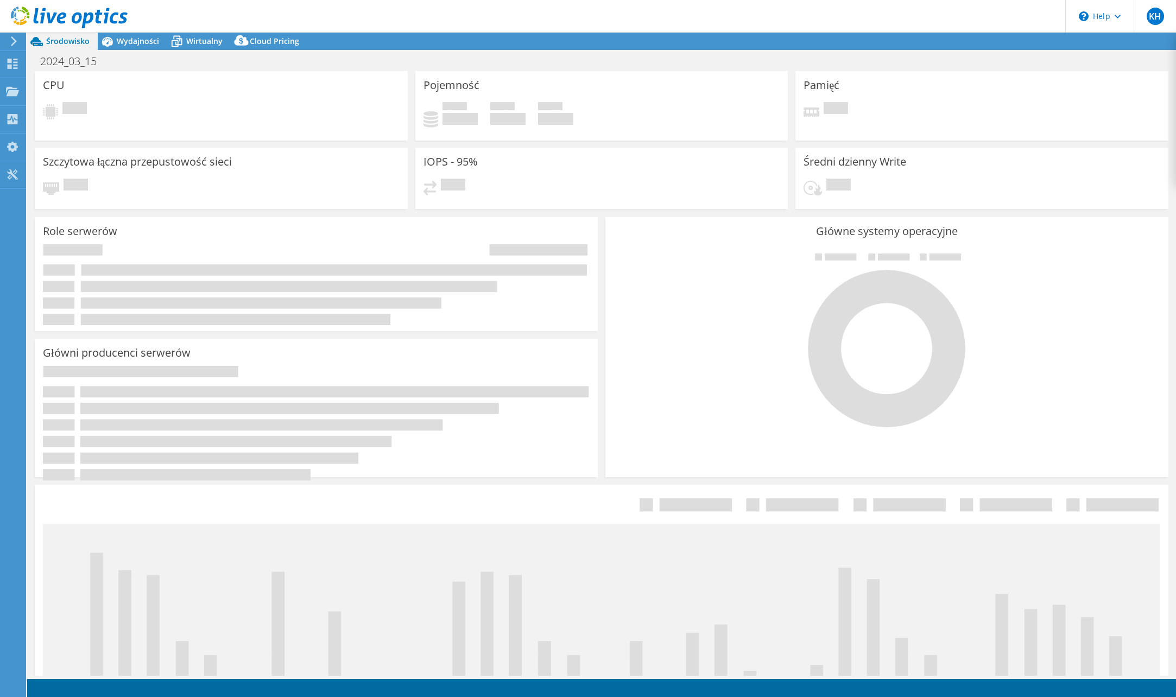
select select "USD"
